Goal: Task Accomplishment & Management: Manage account settings

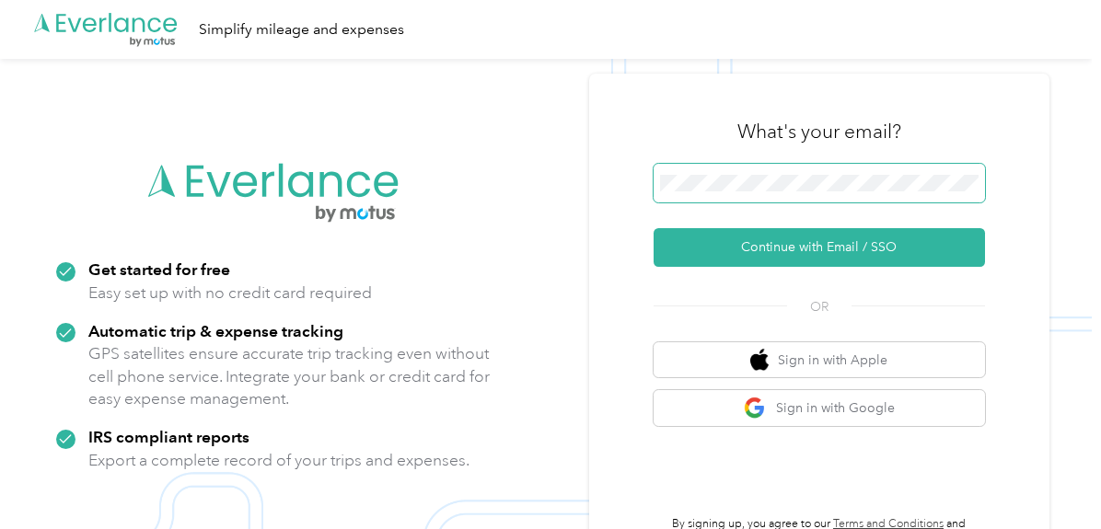
click at [653, 228] on button "Continue with Email / SSO" at bounding box center [818, 247] width 331 height 39
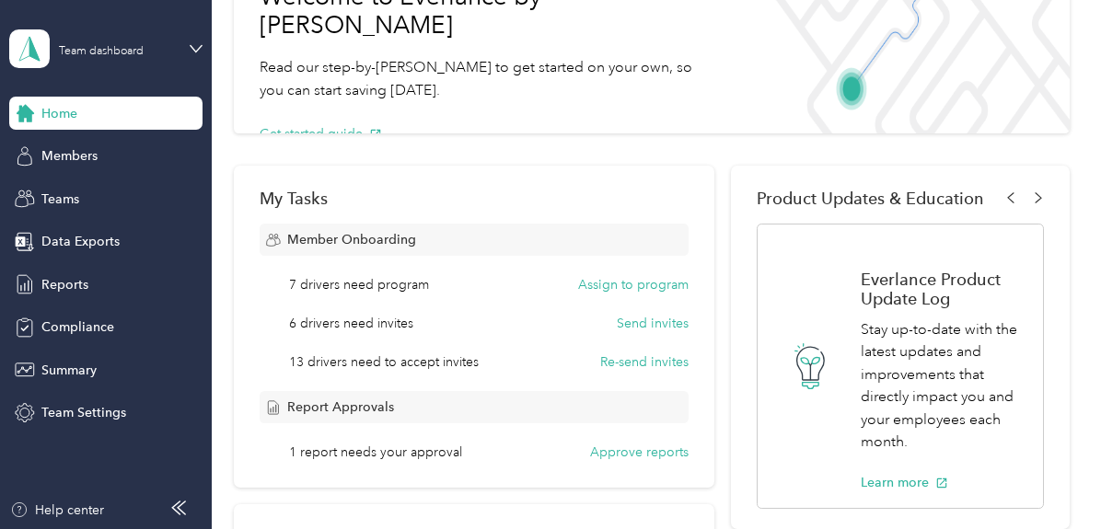
scroll to position [138, 0]
click at [650, 325] on button "Send invites" at bounding box center [653, 322] width 72 height 19
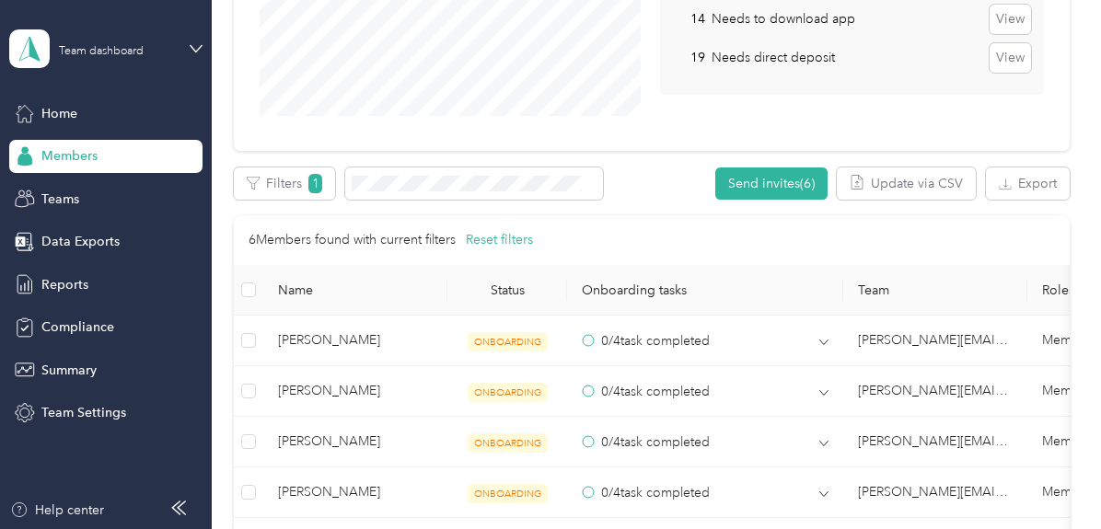
scroll to position [548, 0]
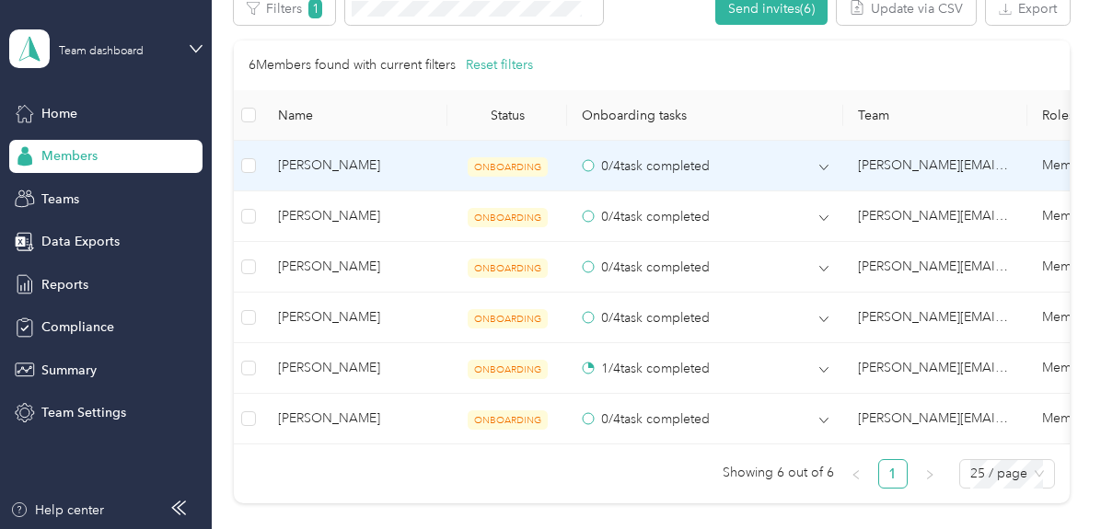
click at [324, 172] on span "[PERSON_NAME]" at bounding box center [355, 166] width 155 height 20
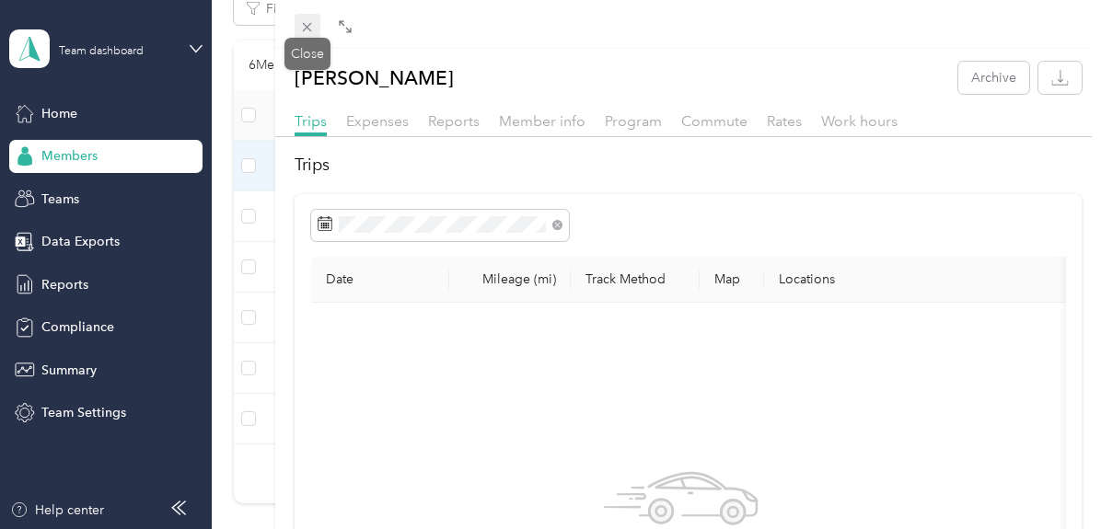
click at [308, 27] on icon at bounding box center [307, 27] width 16 height 16
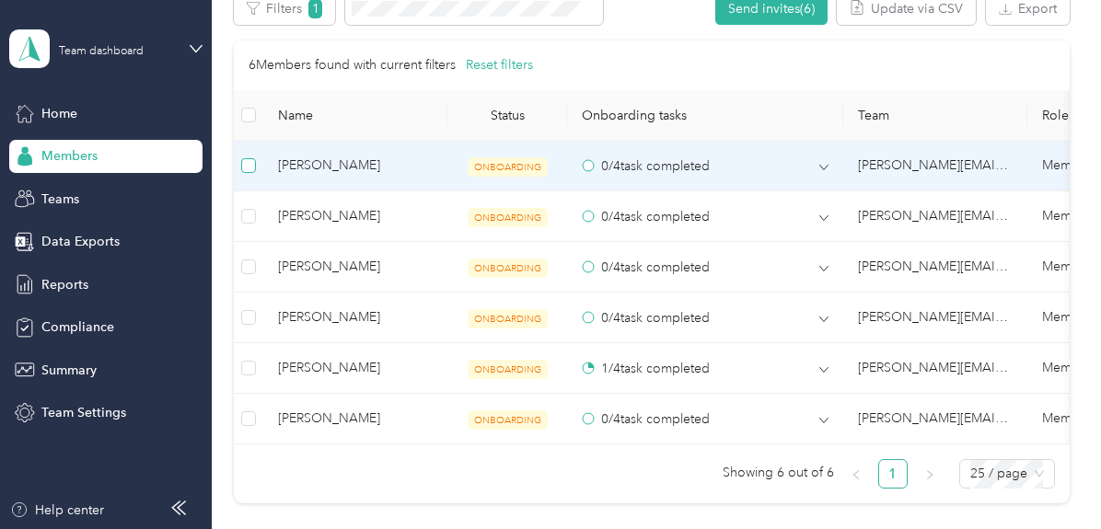
click at [248, 172] on label at bounding box center [248, 166] width 15 height 20
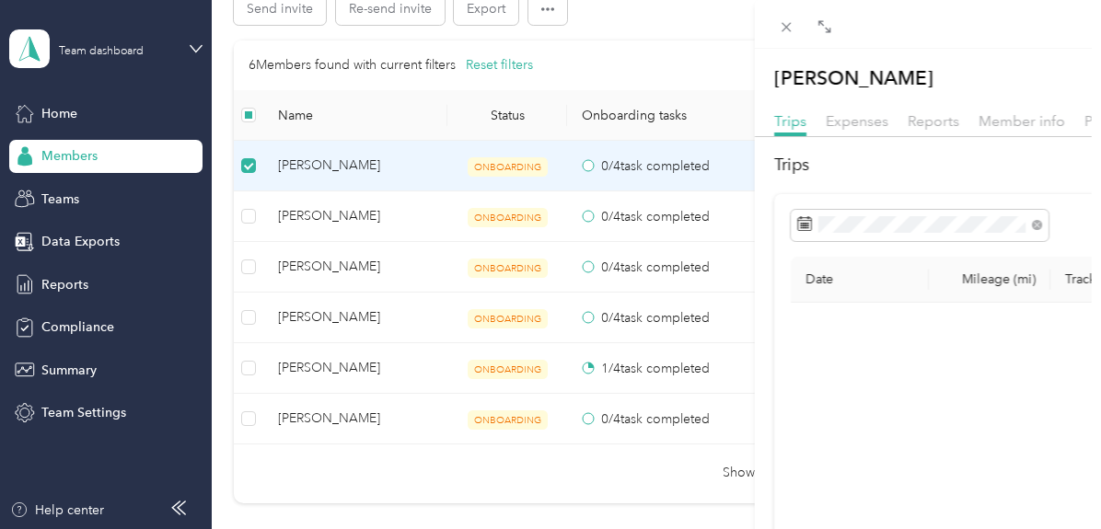
scroll to position [547, 0]
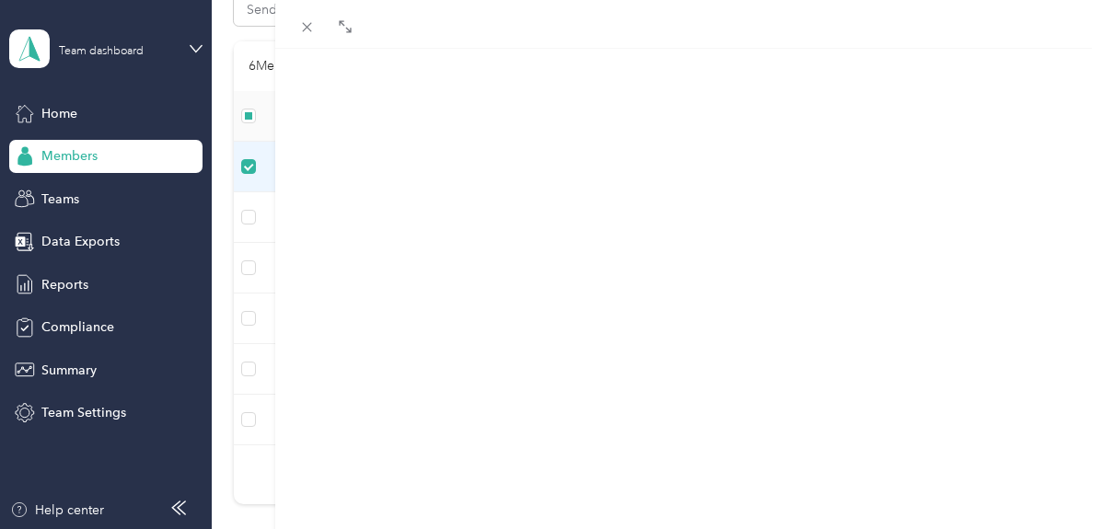
click at [248, 218] on div "[PERSON_NAME] Archive Trips Expenses Reports Member info Program Commute Rates …" at bounding box center [550, 264] width 1101 height 529
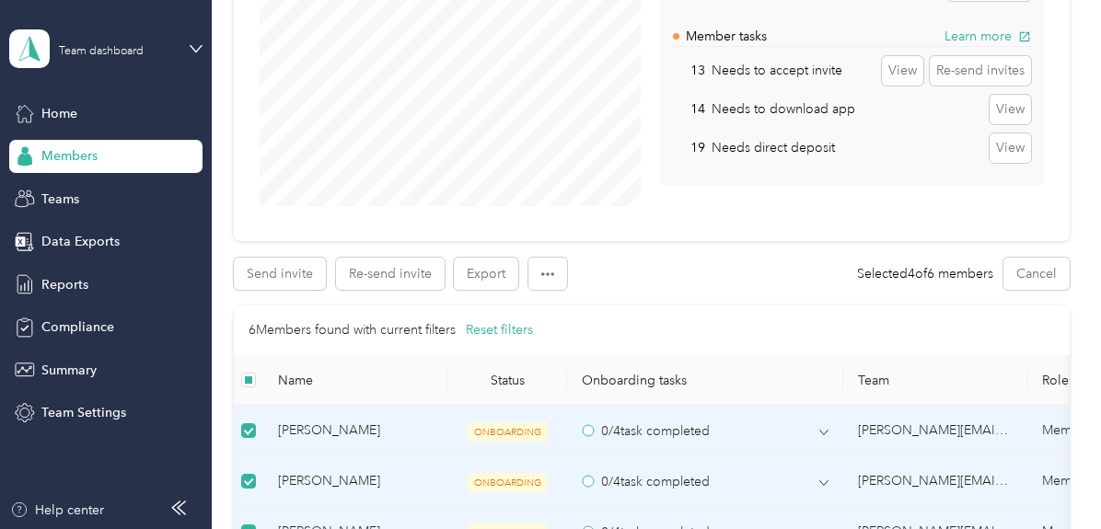
scroll to position [378, 0]
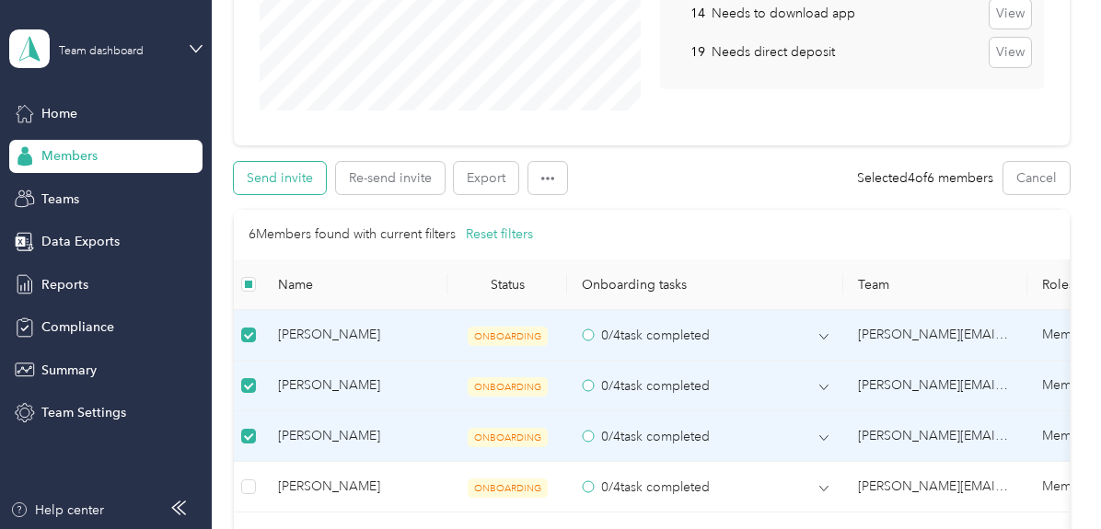
click at [307, 190] on button "Send invite" at bounding box center [280, 178] width 92 height 32
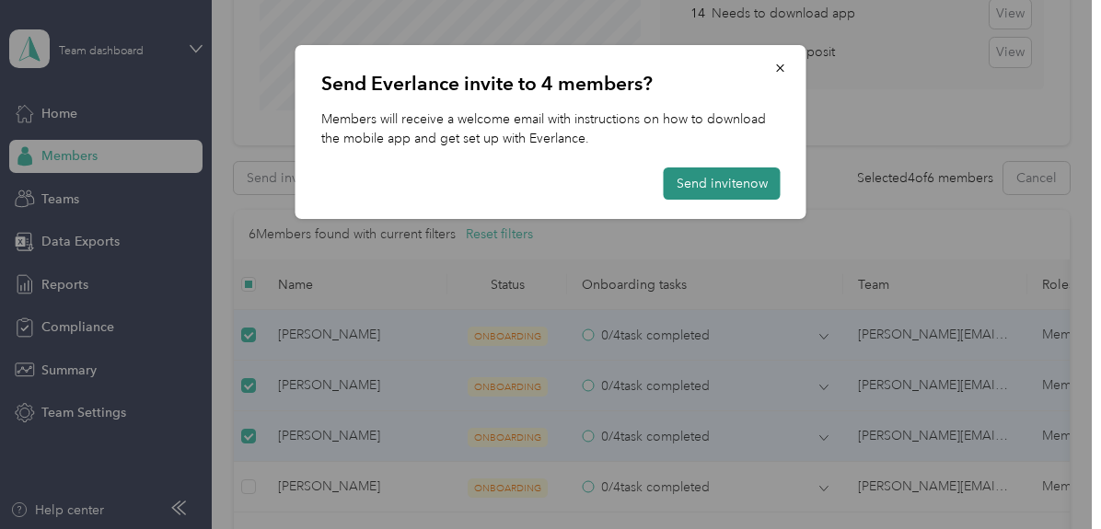
click at [690, 183] on button "Send invite now" at bounding box center [722, 183] width 117 height 32
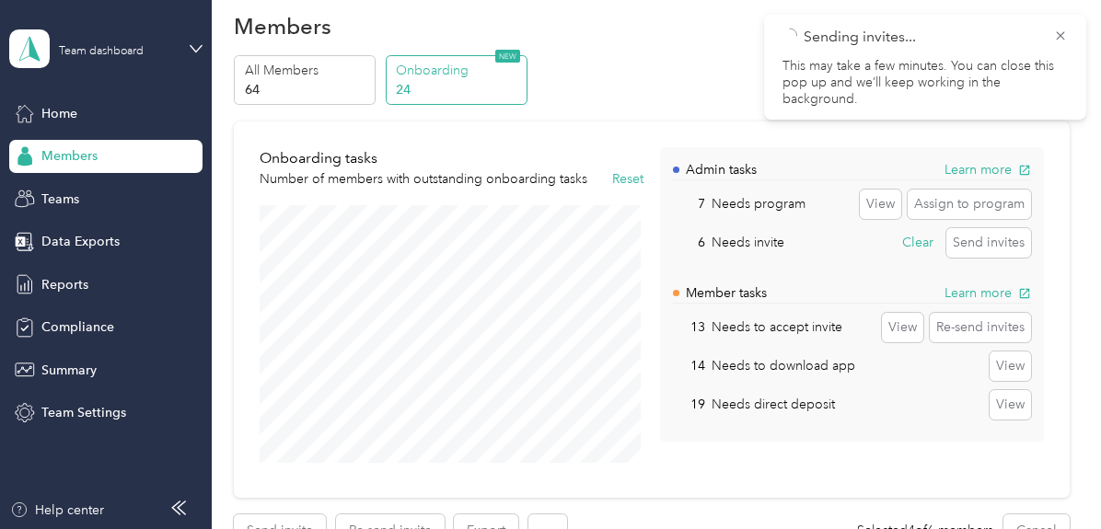
scroll to position [0, 0]
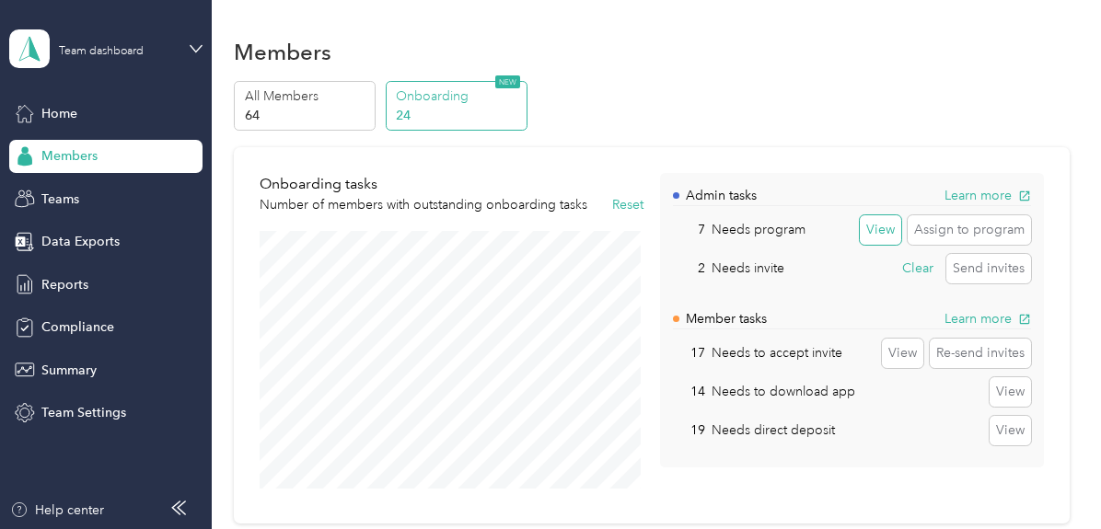
click at [873, 228] on button "View" at bounding box center [880, 229] width 41 height 29
click at [937, 228] on button "Assign to program" at bounding box center [968, 229] width 123 height 29
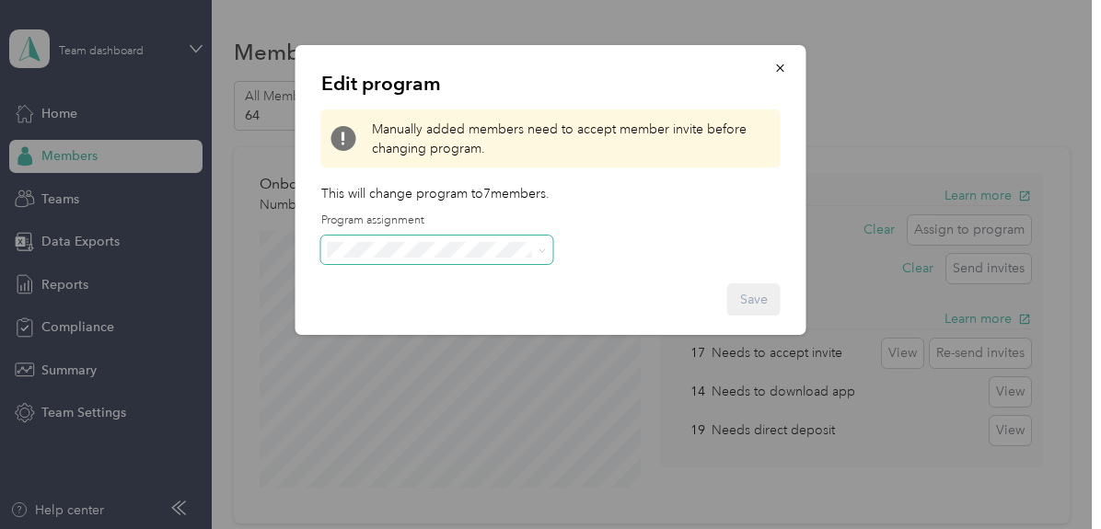
click at [519, 260] on span at bounding box center [437, 250] width 232 height 29
click at [530, 240] on span at bounding box center [437, 250] width 232 height 29
click at [534, 257] on span at bounding box center [437, 250] width 232 height 29
click at [539, 248] on icon at bounding box center [542, 251] width 8 height 8
click at [480, 410] on li "FAVR Group A 2025 (FAVR)" at bounding box center [437, 401] width 232 height 32
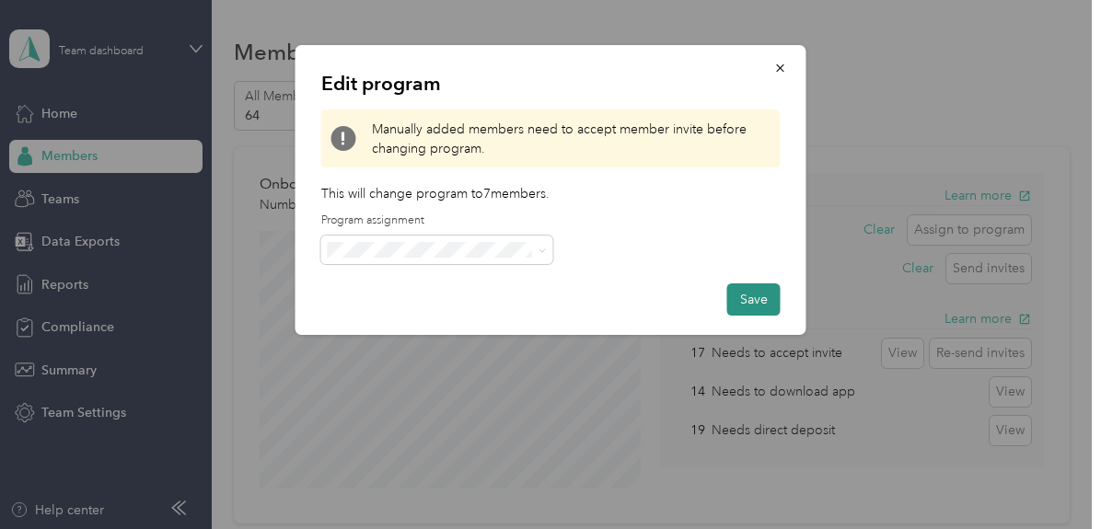
click at [763, 294] on button "Save" at bounding box center [753, 299] width 53 height 32
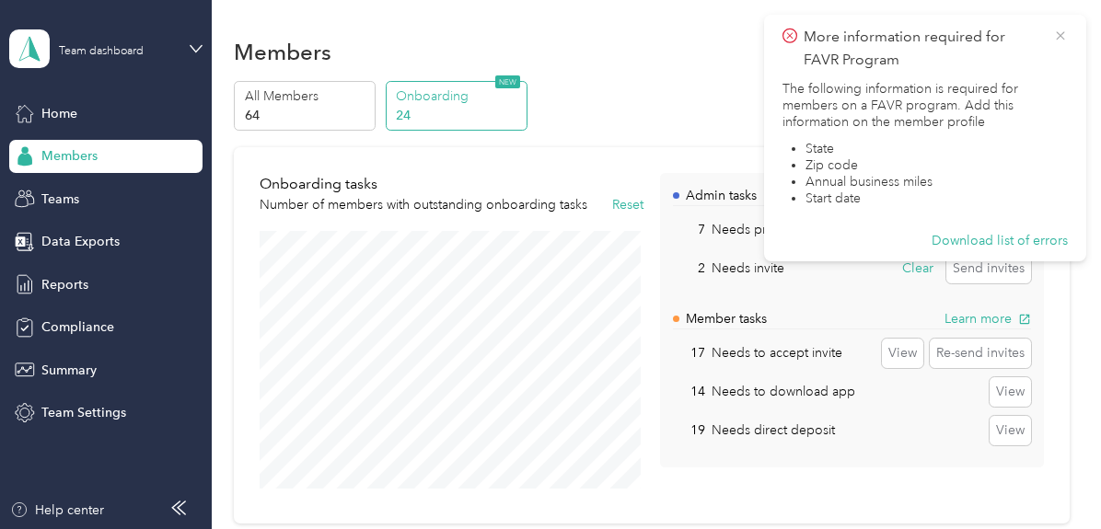
click at [1056, 34] on icon at bounding box center [1060, 36] width 15 height 17
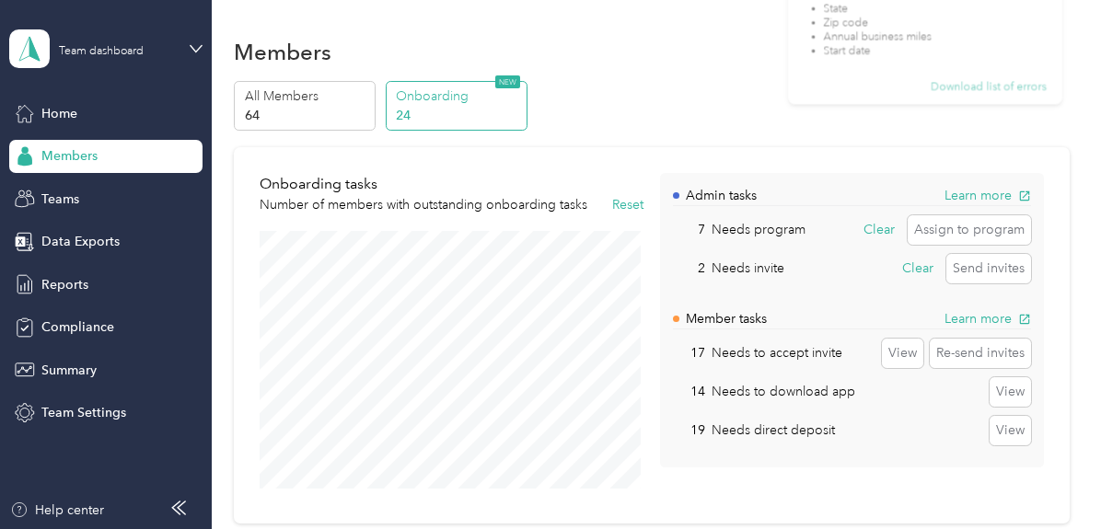
scroll to position [26, 0]
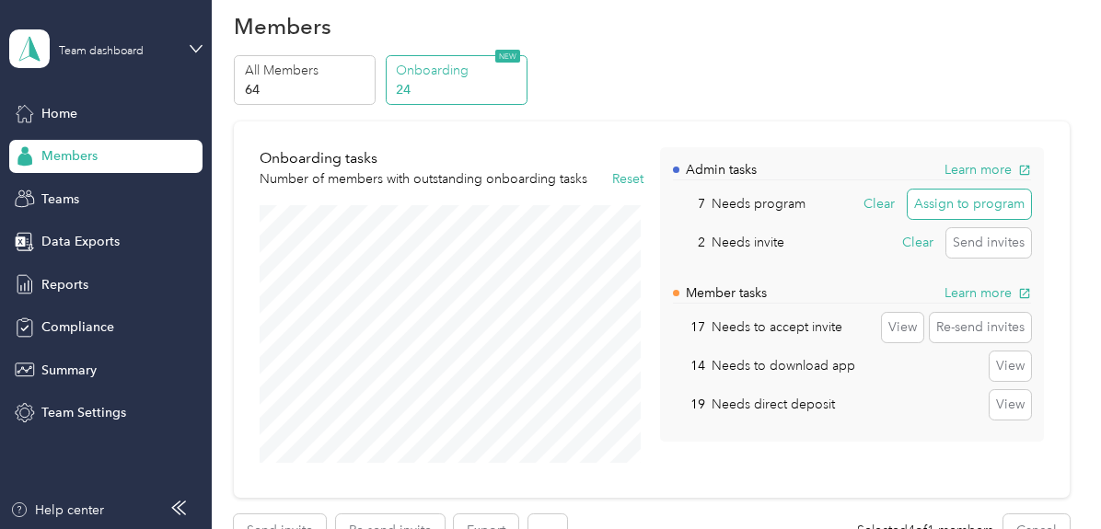
click at [944, 203] on button "Assign to program" at bounding box center [968, 204] width 123 height 29
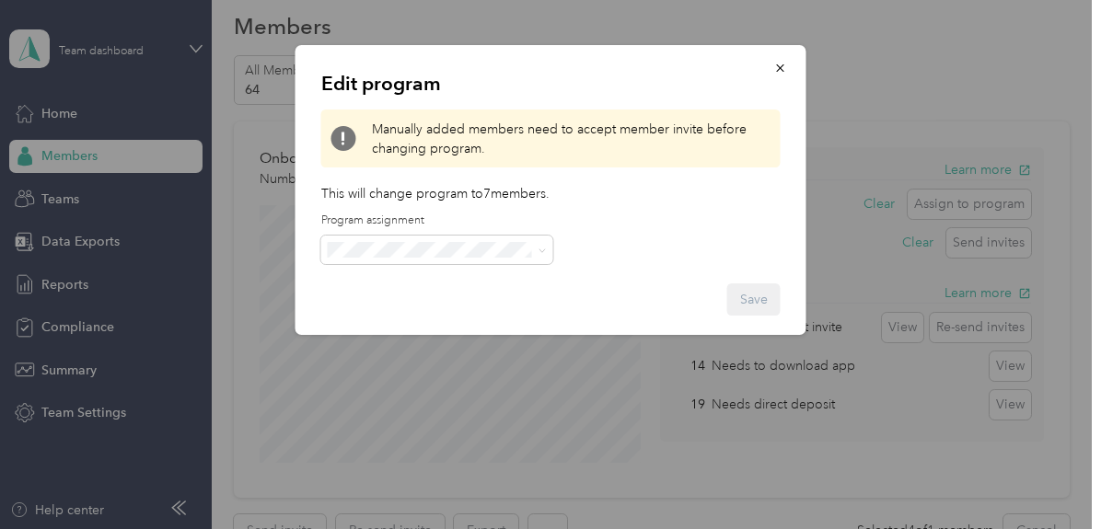
click at [449, 312] on div "CPM B 2025 (CPM)" at bounding box center [437, 304] width 206 height 19
click at [755, 304] on button "Save" at bounding box center [753, 299] width 53 height 32
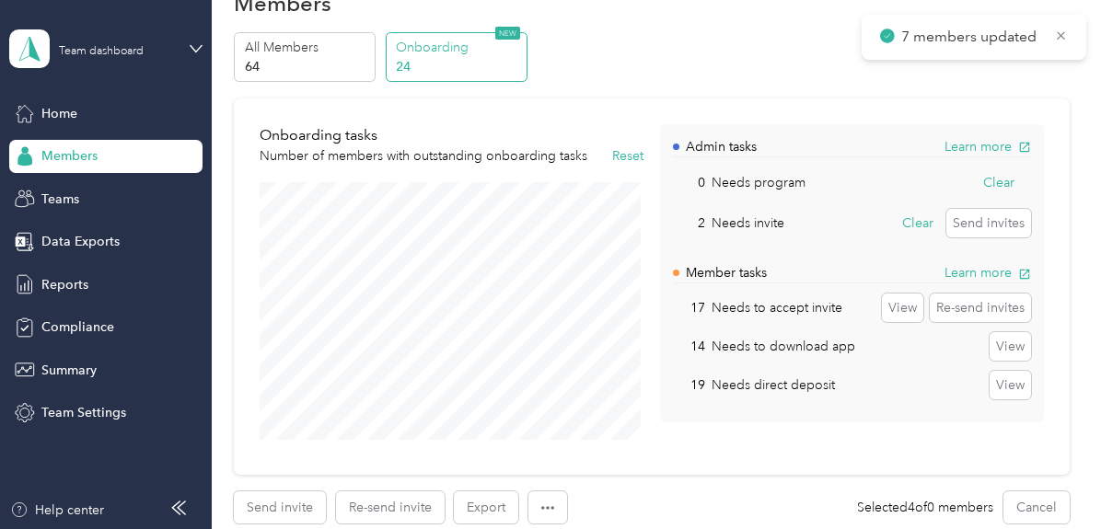
scroll to position [95, 0]
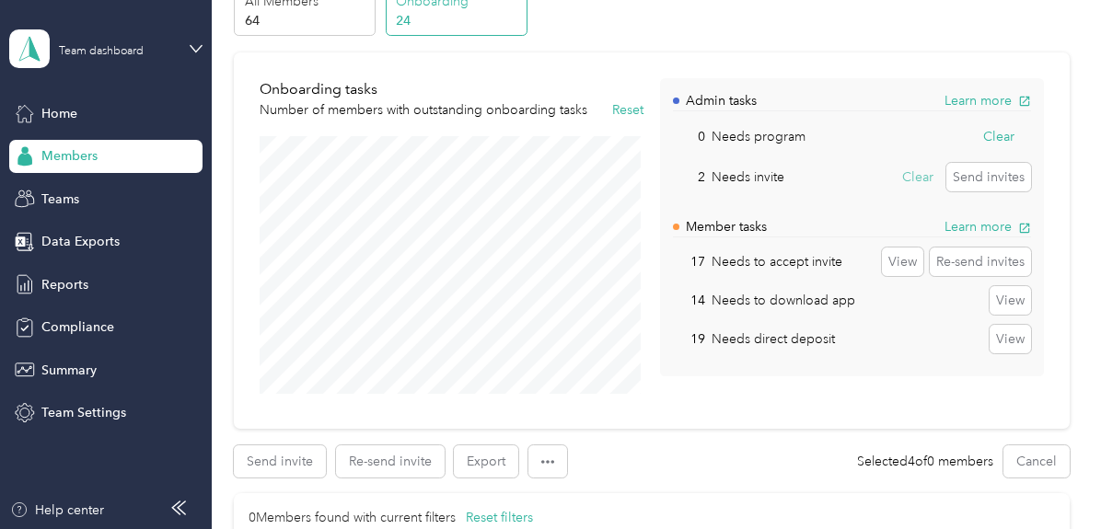
click at [919, 180] on button "Clear" at bounding box center [917, 177] width 44 height 29
click at [963, 257] on button "Re-send invites" at bounding box center [979, 262] width 101 height 29
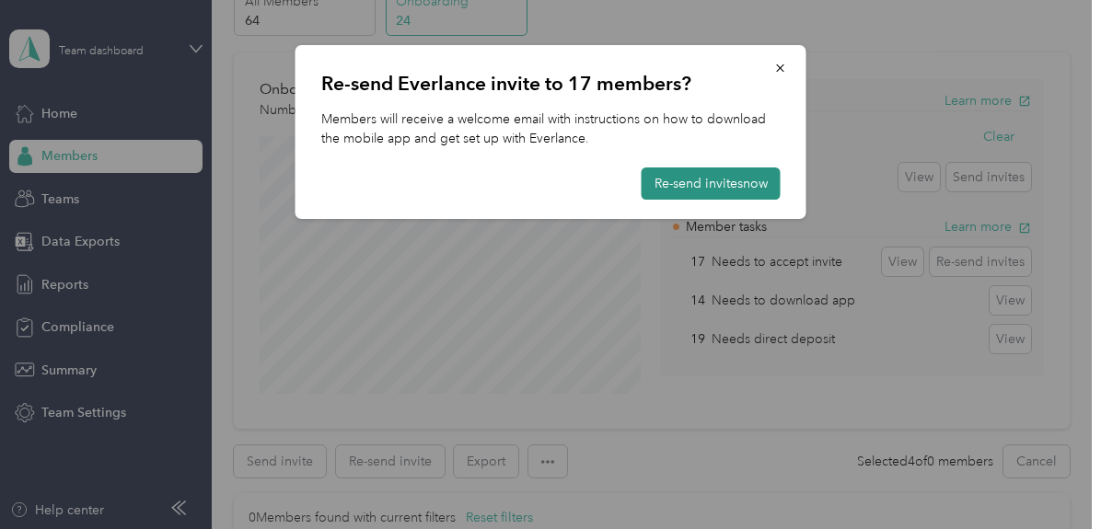
click at [732, 179] on button "Re-send invites now" at bounding box center [710, 183] width 139 height 32
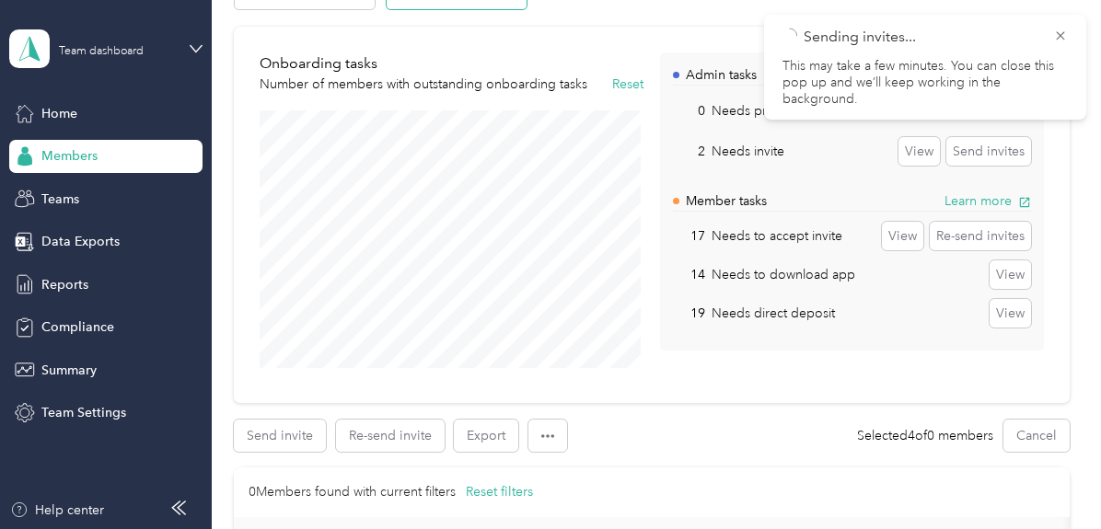
scroll to position [174, 0]
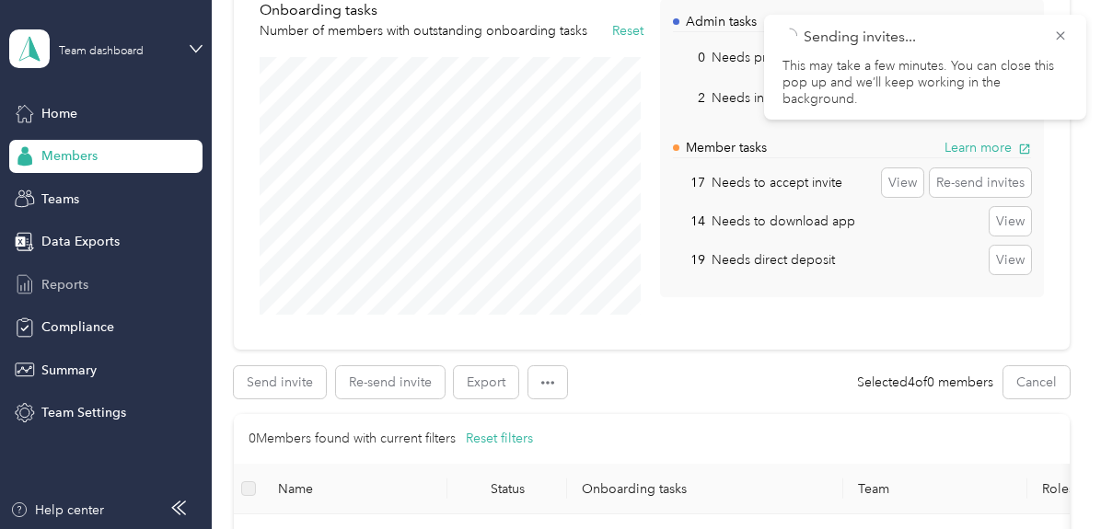
click at [87, 294] on div "Reports" at bounding box center [105, 284] width 193 height 33
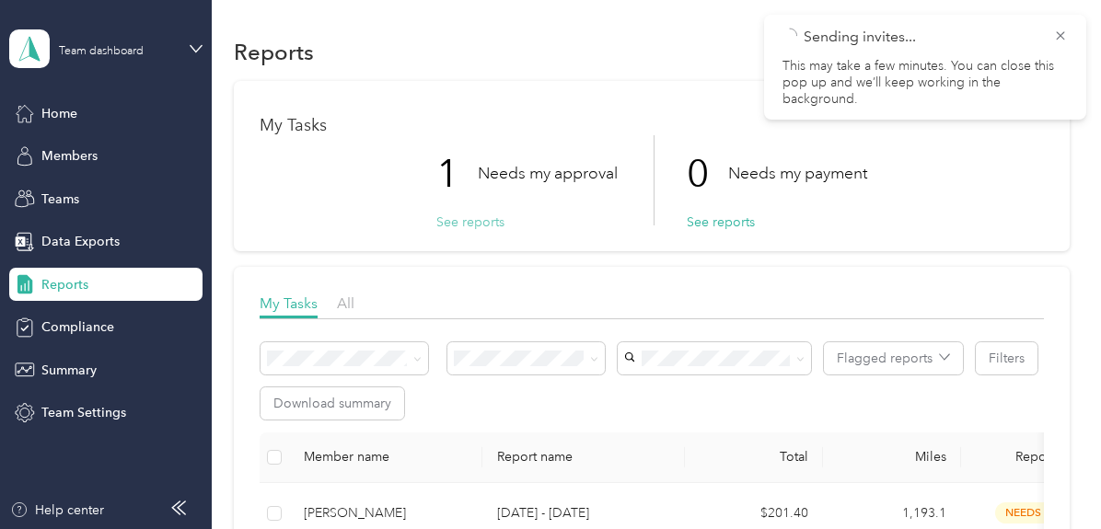
click at [456, 218] on button "See reports" at bounding box center [470, 222] width 68 height 19
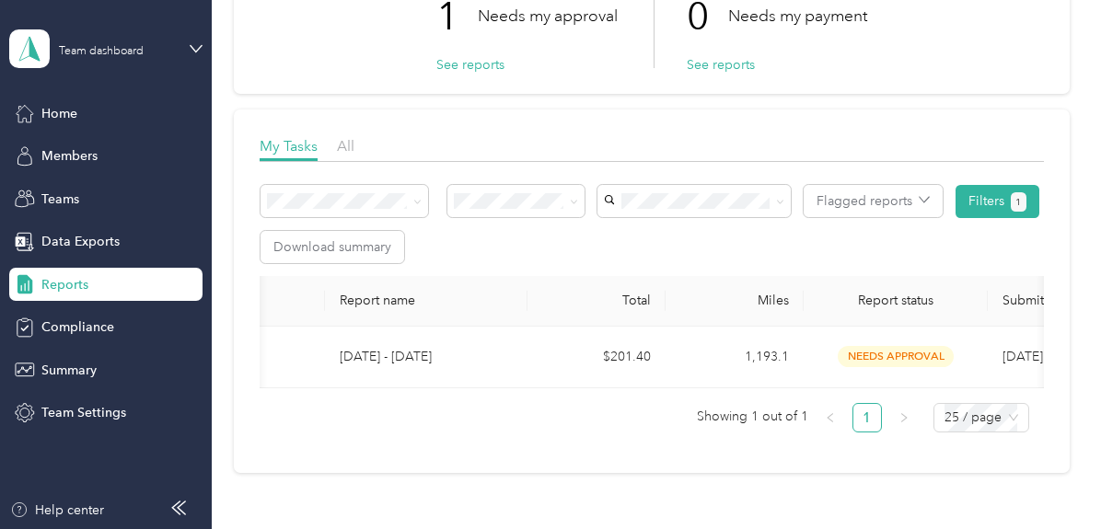
scroll to position [0, 160]
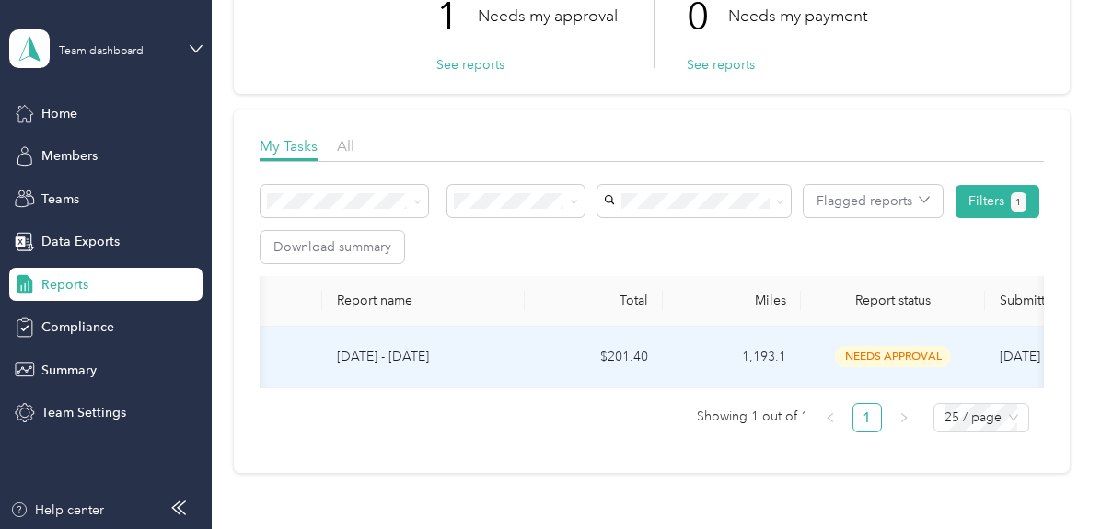
click at [874, 359] on span "needs approval" at bounding box center [893, 356] width 116 height 21
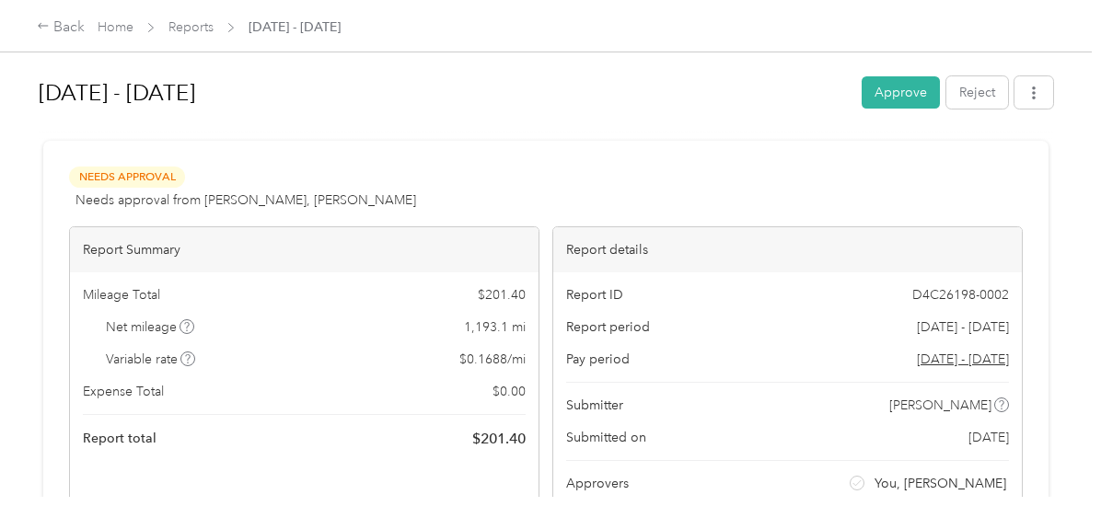
click at [893, 89] on button "Approve" at bounding box center [900, 92] width 78 height 32
click at [891, 87] on button "Approve" at bounding box center [900, 92] width 78 height 32
